Goal: Information Seeking & Learning: Check status

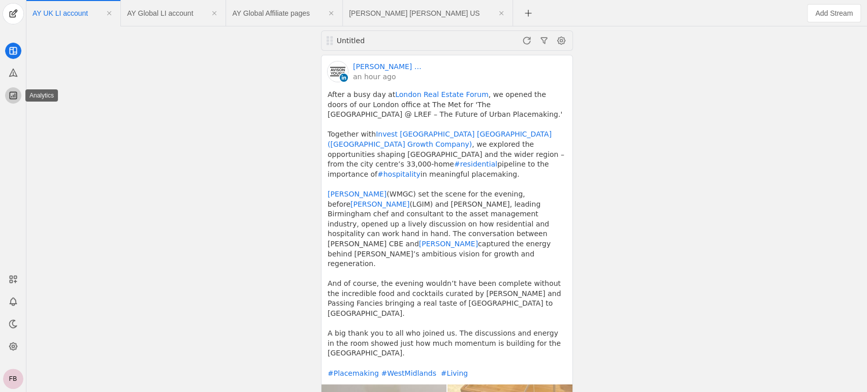
click at [11, 92] on icon at bounding box center [13, 95] width 10 height 10
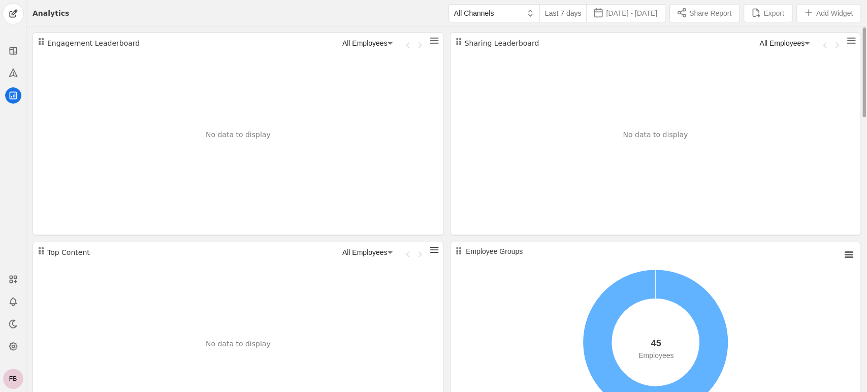
click at [704, 60] on div "No data to display" at bounding box center [655, 134] width 410 height 203
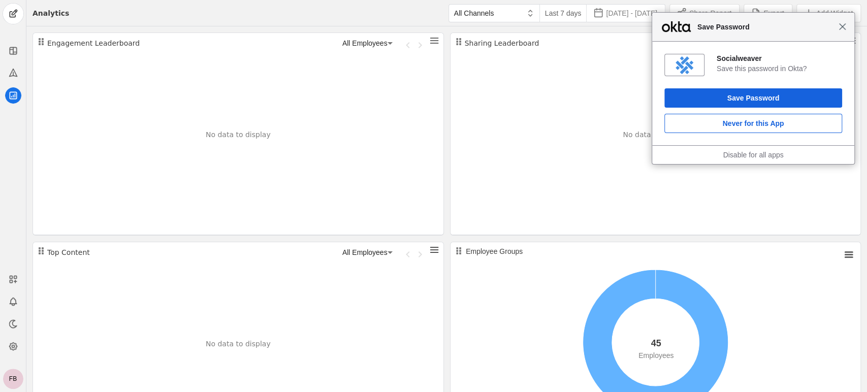
click at [842, 29] on span "Close" at bounding box center [843, 27] width 8 height 8
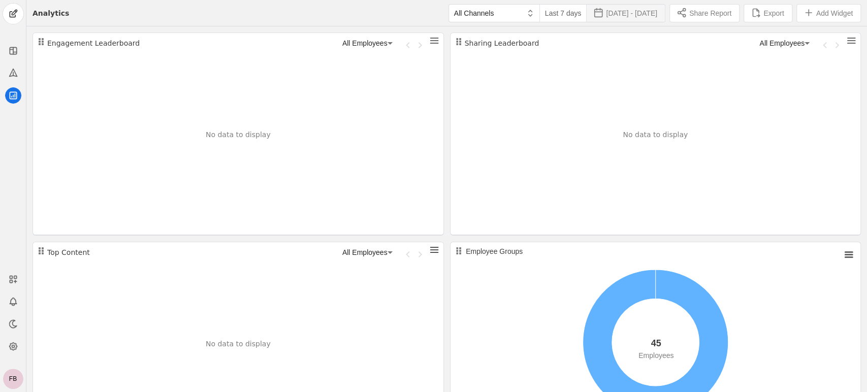
click at [646, 12] on span "[DATE] - [DATE]" at bounding box center [631, 13] width 51 height 10
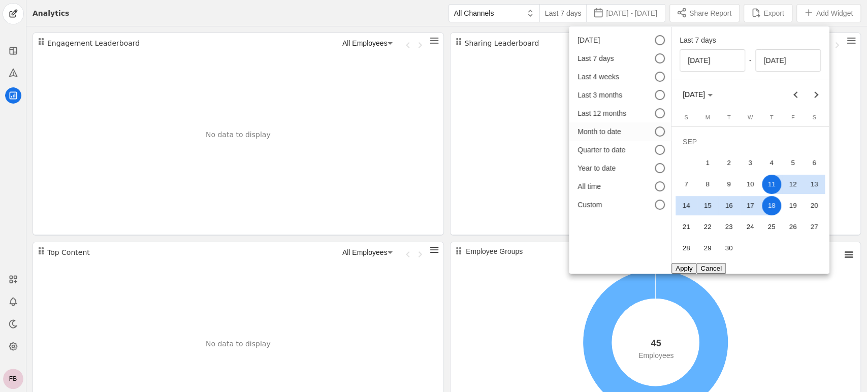
click at [593, 134] on div "Month to date" at bounding box center [608, 131] width 63 height 10
type input "[DATE]"
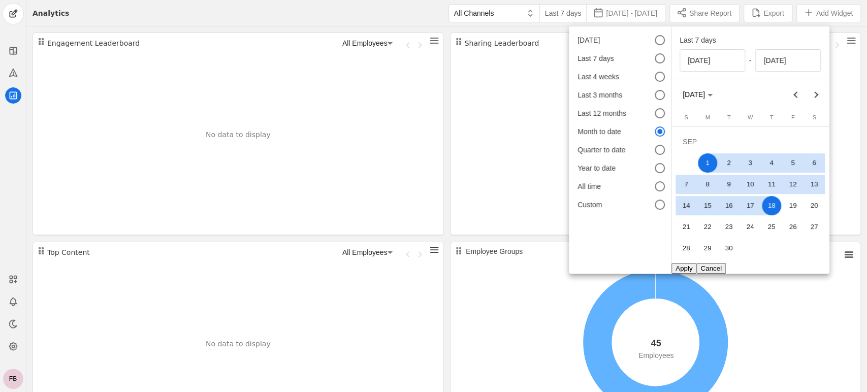
click at [684, 270] on button "Apply" at bounding box center [683, 268] width 25 height 11
